Goal: Book appointment/travel/reservation

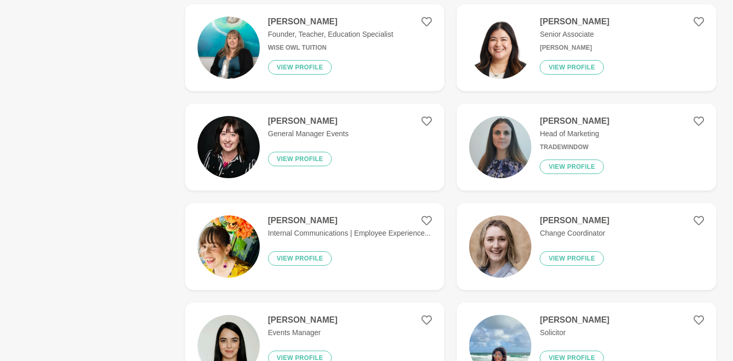
scroll to position [865, 0]
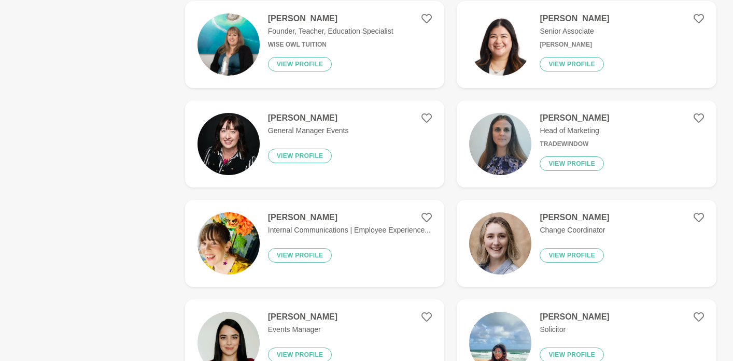
click at [514, 167] on img at bounding box center [500, 144] width 62 height 62
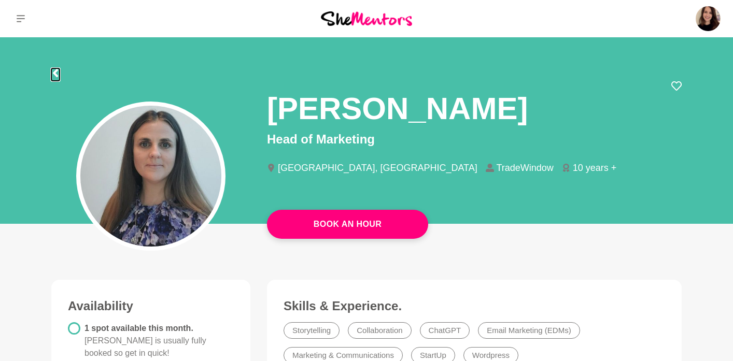
click at [54, 72] on icon at bounding box center [55, 73] width 5 height 8
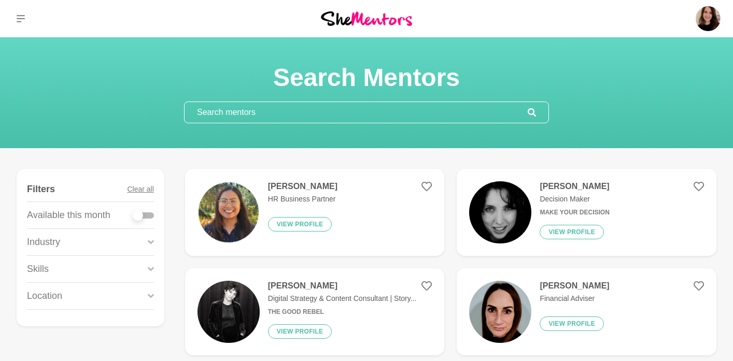
click at [271, 185] on h4 "[PERSON_NAME]" at bounding box center [302, 186] width 69 height 10
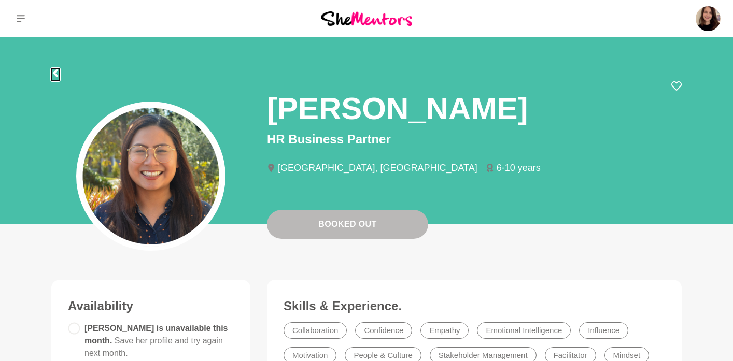
click at [55, 69] on icon at bounding box center [55, 73] width 8 height 8
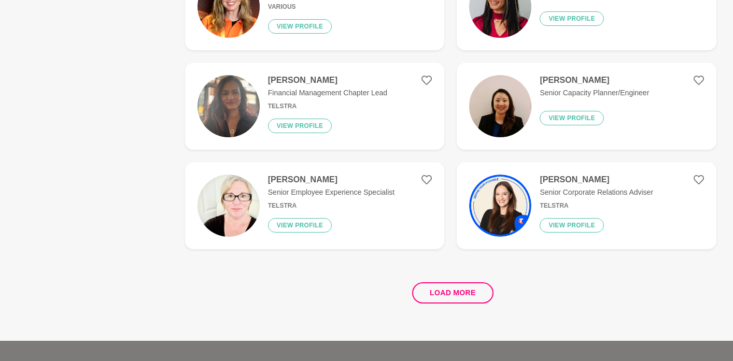
scroll to position [1907, 0]
